Goal: Task Accomplishment & Management: Manage account settings

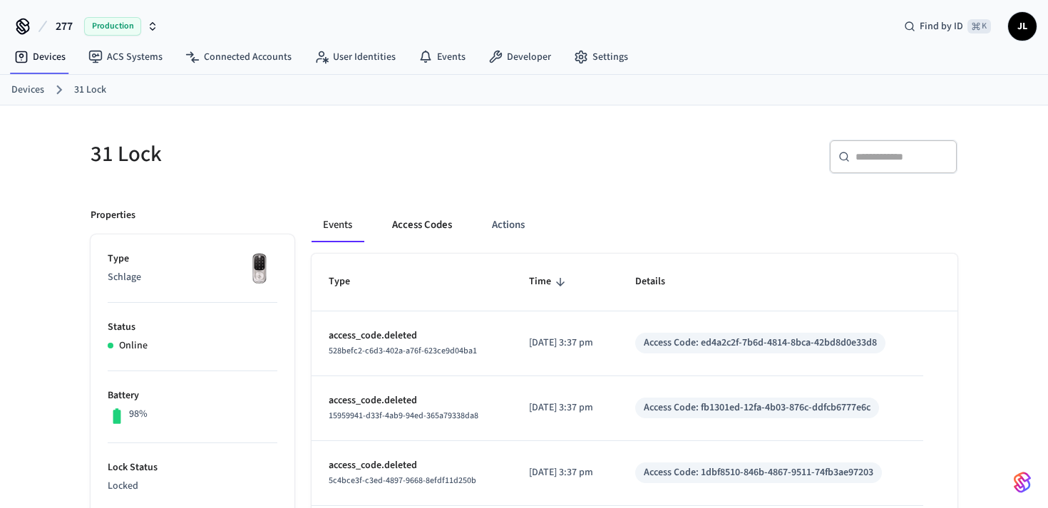
click at [399, 234] on button "Access Codes" at bounding box center [422, 225] width 83 height 34
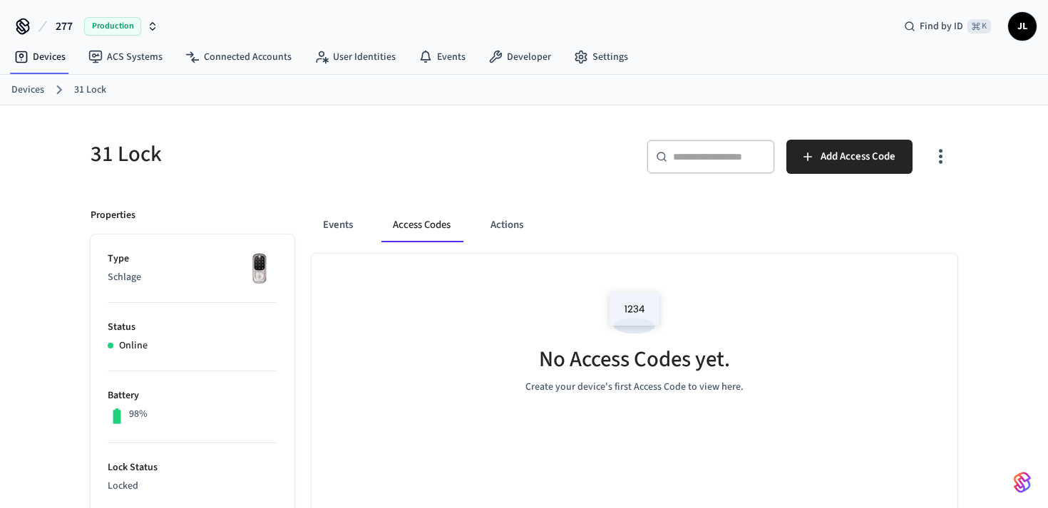
click at [425, 227] on button "Access Codes" at bounding box center [421, 225] width 81 height 34
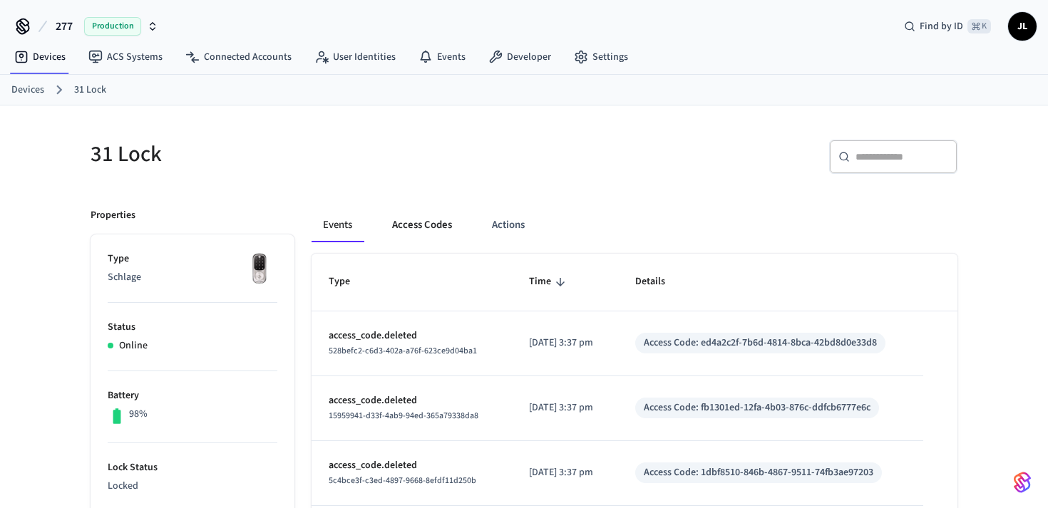
click at [403, 224] on button "Access Codes" at bounding box center [422, 225] width 83 height 34
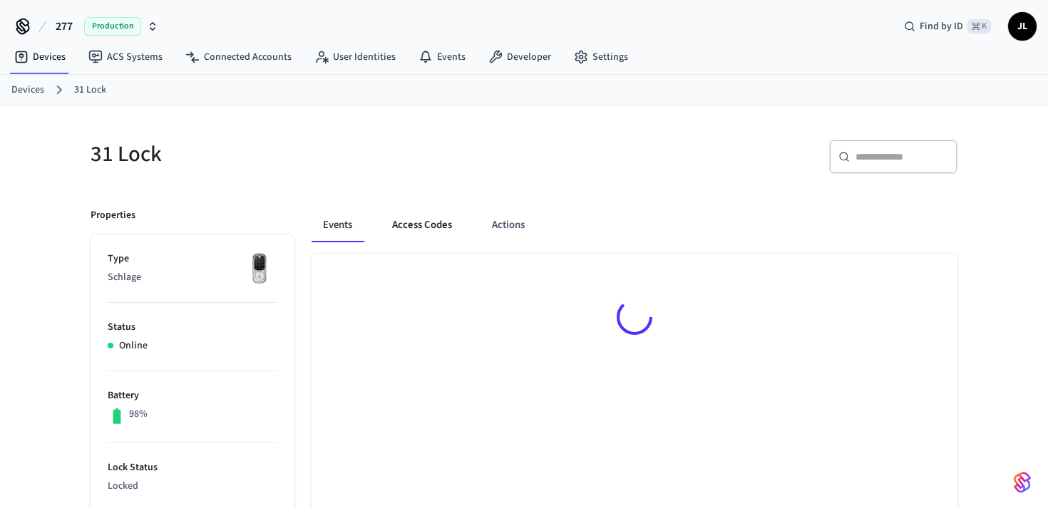
click at [415, 227] on button "Access Codes" at bounding box center [422, 225] width 83 height 34
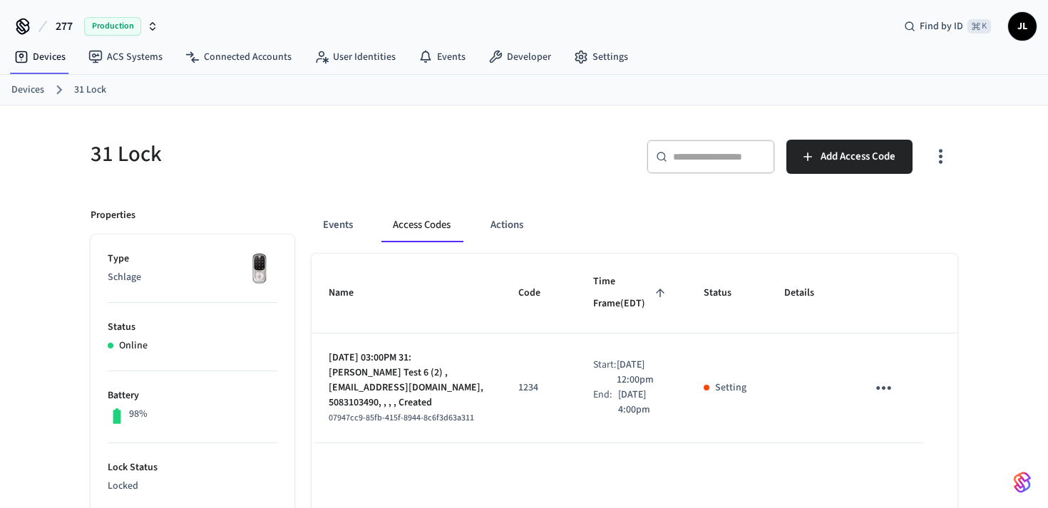
click at [412, 368] on p "Aug 30, 2025 03:00PM 31: Joshua Test 6 (2) , 3105joshua@gmail.com, 5083103490, …" at bounding box center [406, 381] width 155 height 60
click at [907, 382] on td "sticky table" at bounding box center [886, 389] width 73 height 110
click at [882, 382] on icon "sticky table" at bounding box center [883, 388] width 22 height 22
click at [893, 414] on li "Edit" at bounding box center [918, 428] width 68 height 38
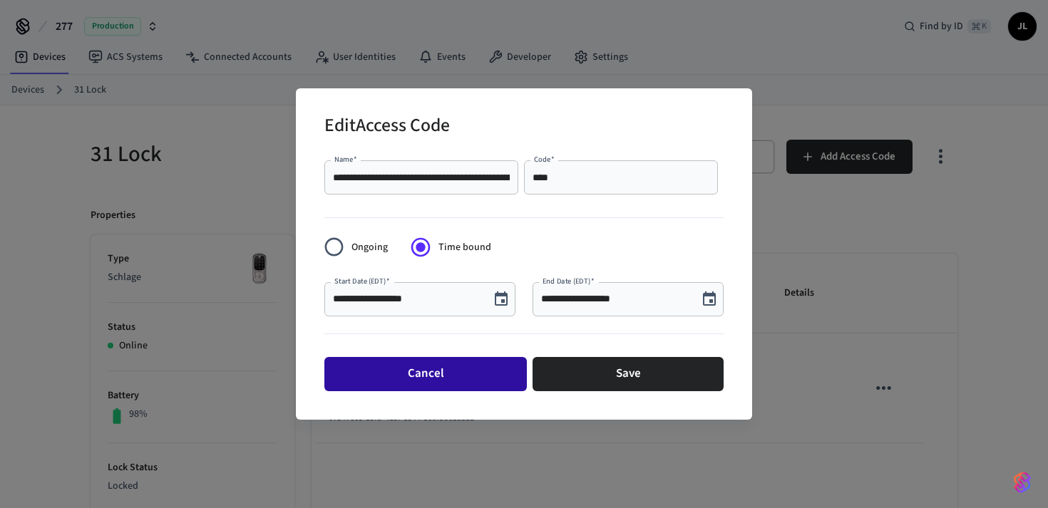
click at [435, 380] on button "Cancel" at bounding box center [425, 374] width 202 height 34
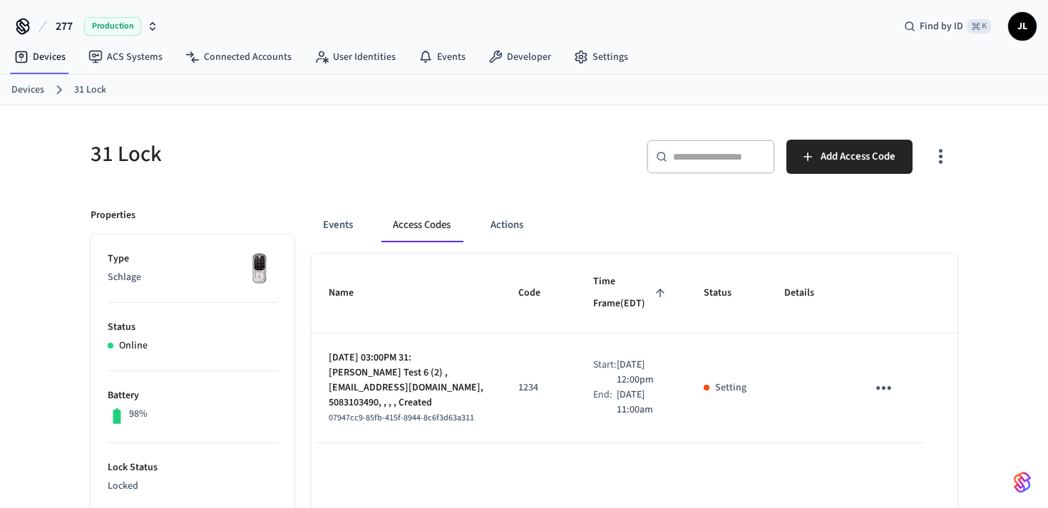
click at [894, 388] on icon "sticky table" at bounding box center [883, 388] width 22 height 22
click at [883, 336] on div at bounding box center [524, 254] width 1048 height 508
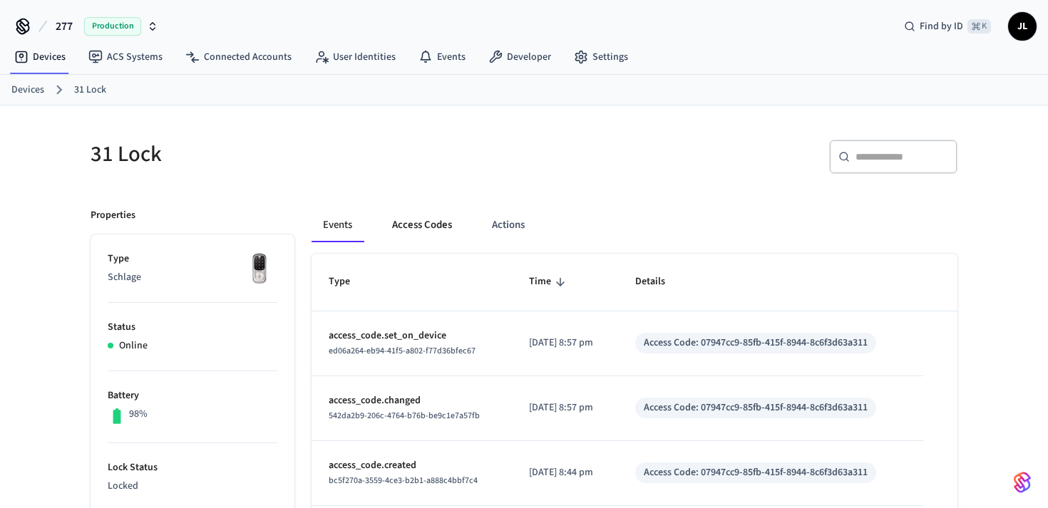
click at [430, 227] on button "Access Codes" at bounding box center [422, 225] width 83 height 34
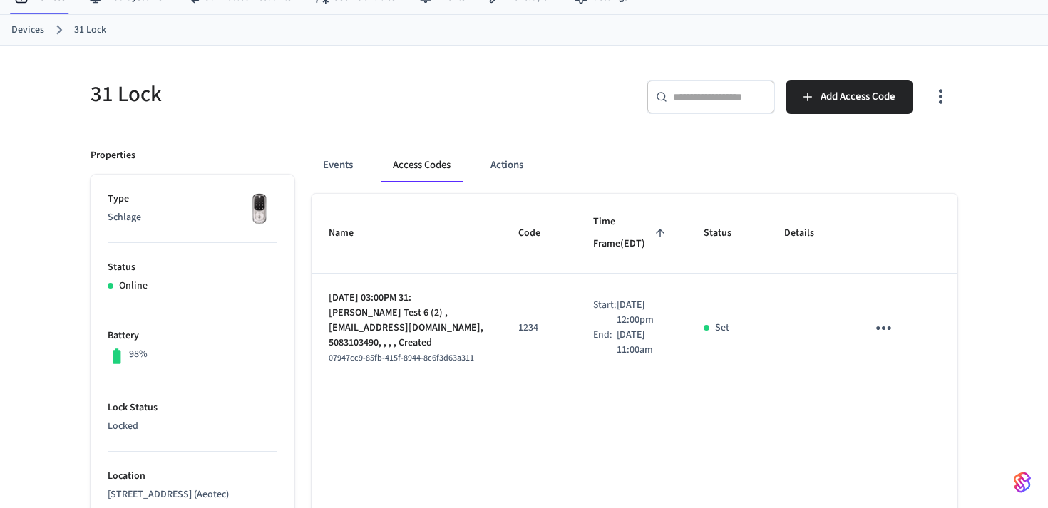
scroll to position [66, 0]
